Goal: Information Seeking & Learning: Check status

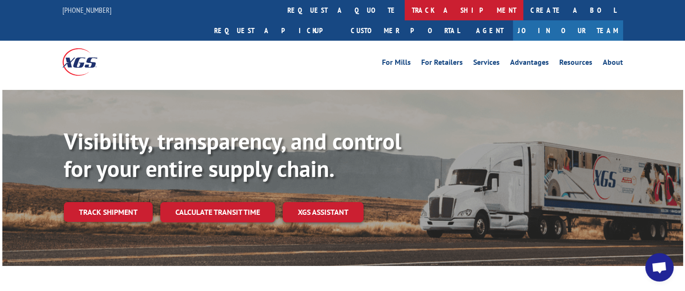
click at [405, 6] on link "track a shipment" at bounding box center [464, 10] width 119 height 20
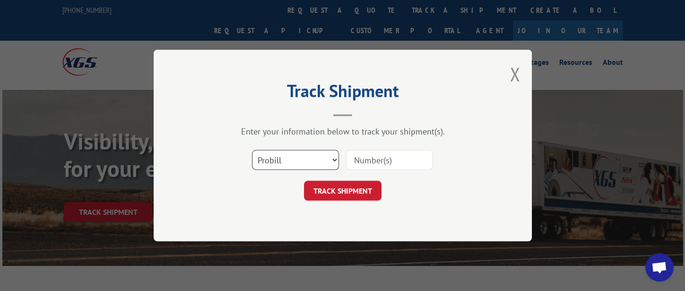
click at [303, 156] on select "Select category... Probill BOL PO" at bounding box center [295, 160] width 87 height 20
select select "bol"
click at [252, 150] on select "Select category... Probill BOL PO" at bounding box center [295, 160] width 87 height 20
click at [377, 166] on input at bounding box center [389, 160] width 87 height 20
type input "326833"
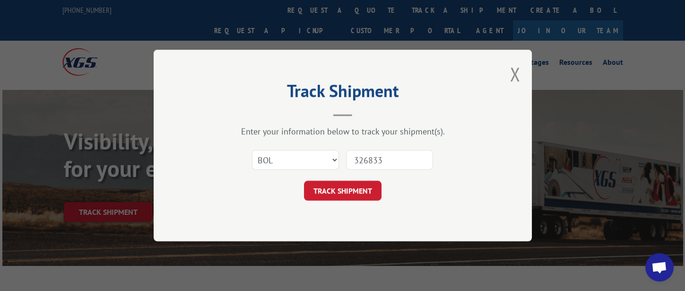
click button "TRACK SHIPMENT" at bounding box center [343, 191] width 78 height 20
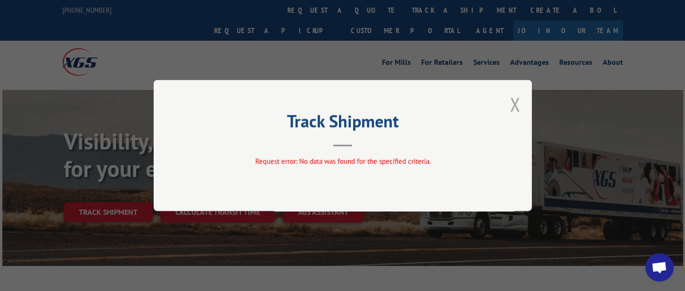
click at [516, 109] on button "Close modal" at bounding box center [515, 104] width 10 height 25
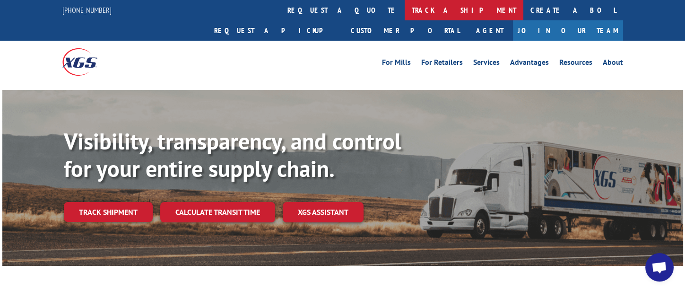
click at [405, 12] on link "track a shipment" at bounding box center [464, 10] width 119 height 20
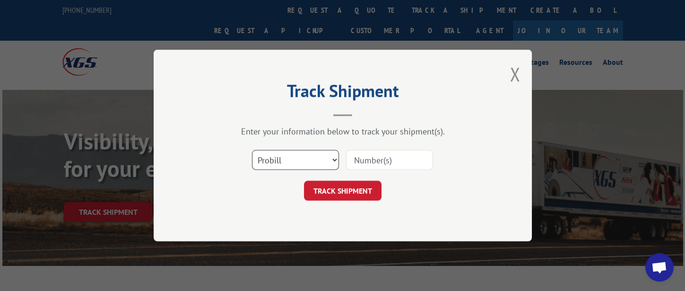
click at [324, 167] on select "Select category... Probill BOL PO" at bounding box center [295, 160] width 87 height 20
select select "bol"
click at [252, 150] on select "Select category... Probill BOL PO" at bounding box center [295, 160] width 87 height 20
click at [385, 159] on input at bounding box center [389, 160] width 87 height 20
type input "326833"
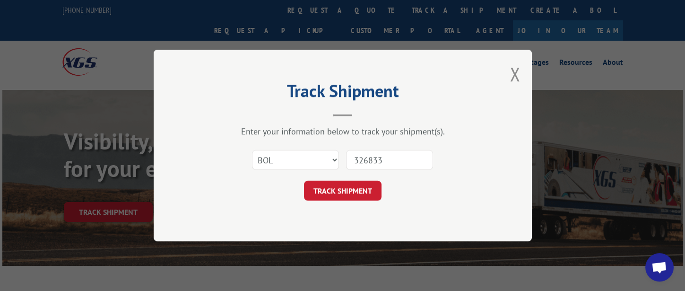
click button "TRACK SHIPMENT" at bounding box center [343, 191] width 78 height 20
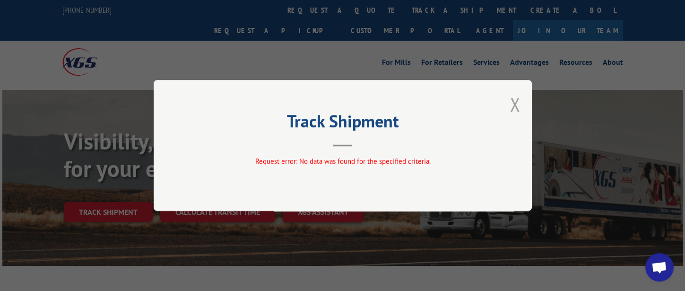
click at [518, 106] on button "Close modal" at bounding box center [515, 104] width 10 height 25
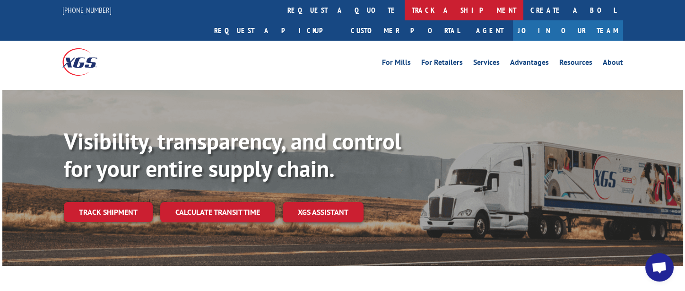
click at [405, 15] on link "track a shipment" at bounding box center [464, 10] width 119 height 20
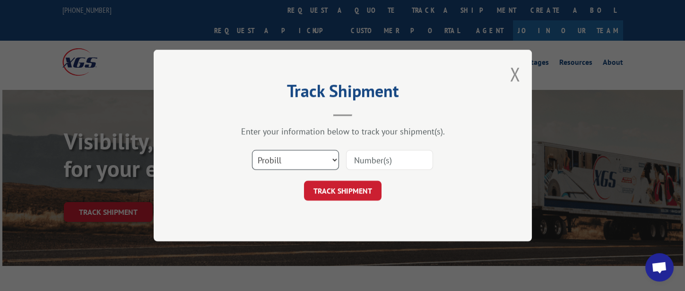
click at [309, 159] on select "Select category... Probill BOL PO" at bounding box center [295, 160] width 87 height 20
select select "bol"
click at [252, 150] on select "Select category... Probill BOL PO" at bounding box center [295, 160] width 87 height 20
click at [402, 156] on input at bounding box center [389, 160] width 87 height 20
type input "326894"
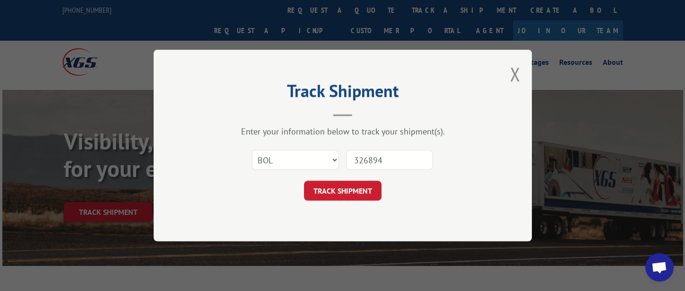
click button "TRACK SHIPMENT" at bounding box center [343, 191] width 78 height 20
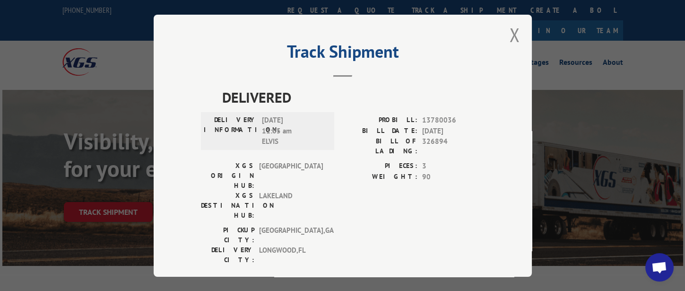
scroll to position [9, 0]
